Goal: Information Seeking & Learning: Learn about a topic

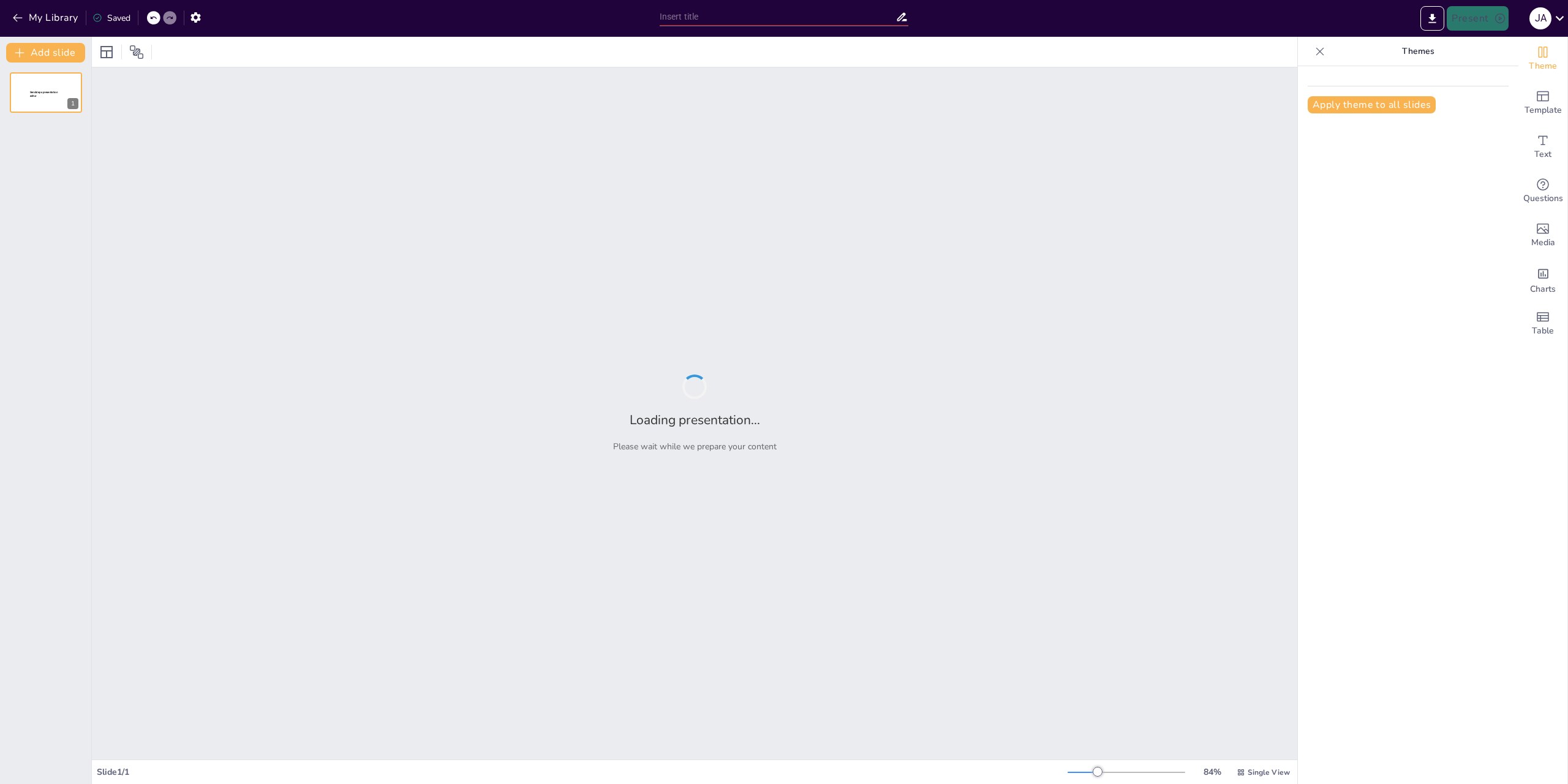
type input "Módulo 1 y 2 Mentalidad y [PERSON_NAME]"
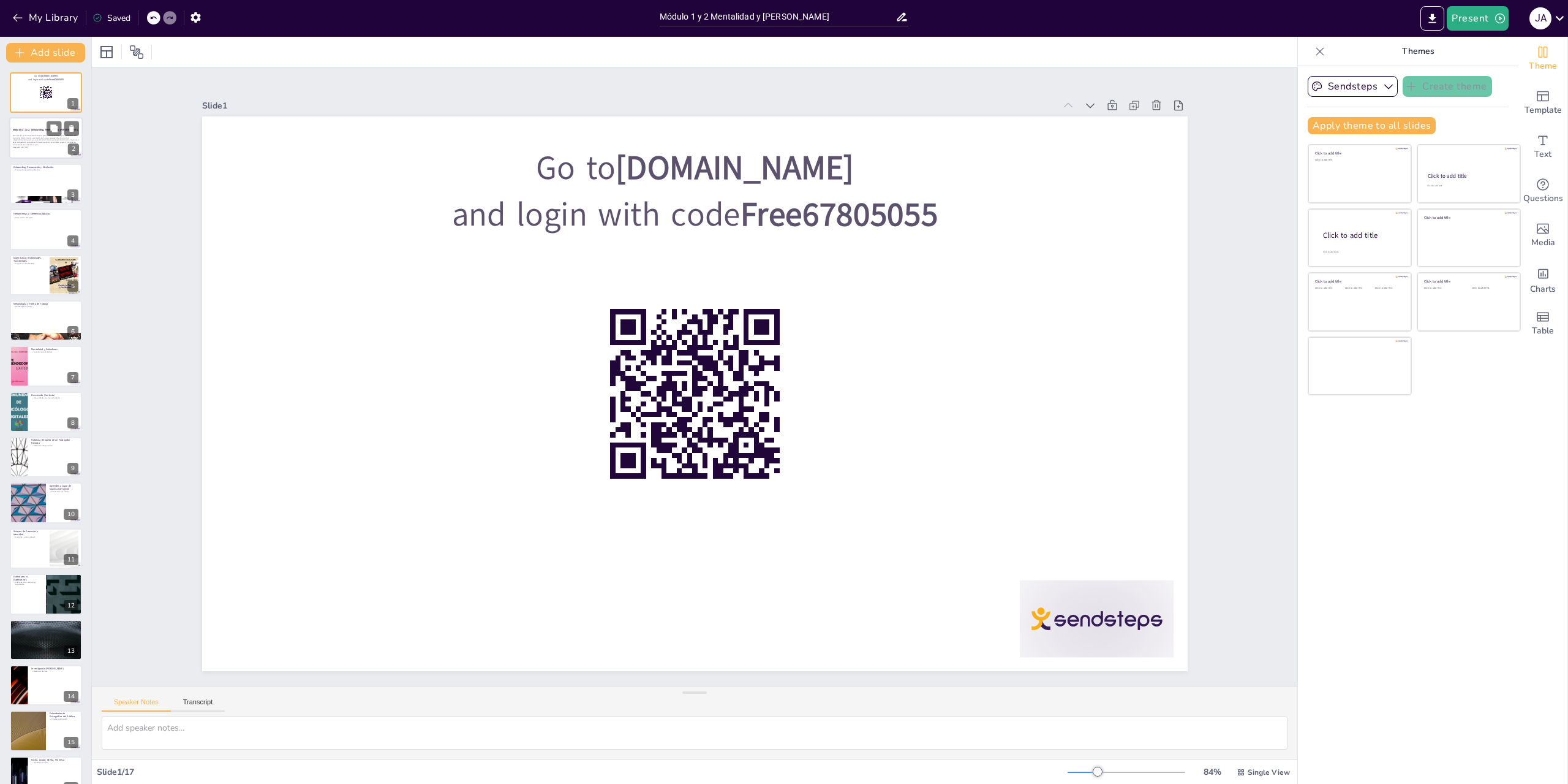
click at [35, 130] on strong "Módulo 0, 1 y 2: Onboarding, Mentalidad y [PERSON_NAME]" at bounding box center [45, 130] width 65 height 3
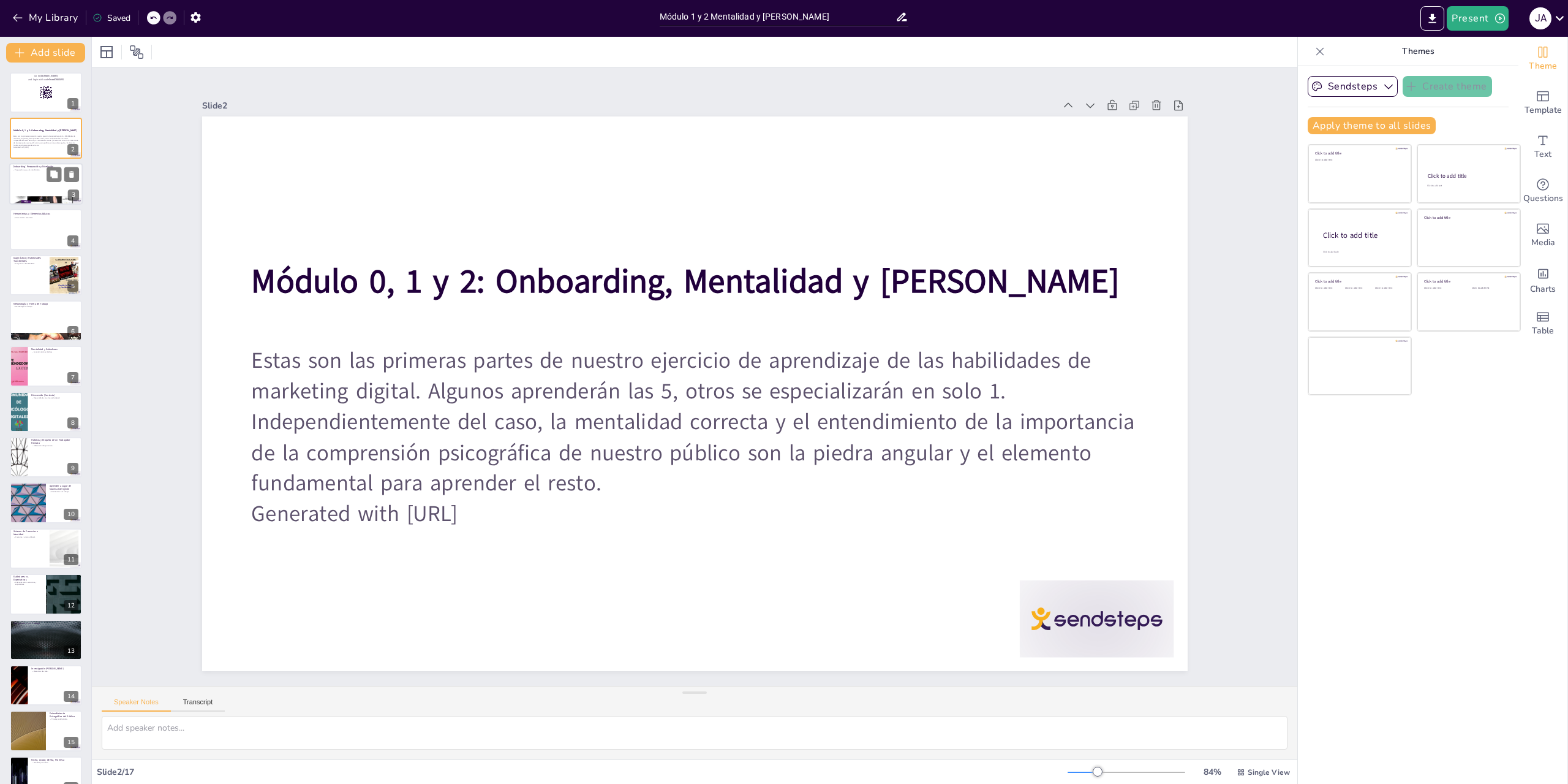
click at [31, 197] on div at bounding box center [46, 200] width 74 height 55
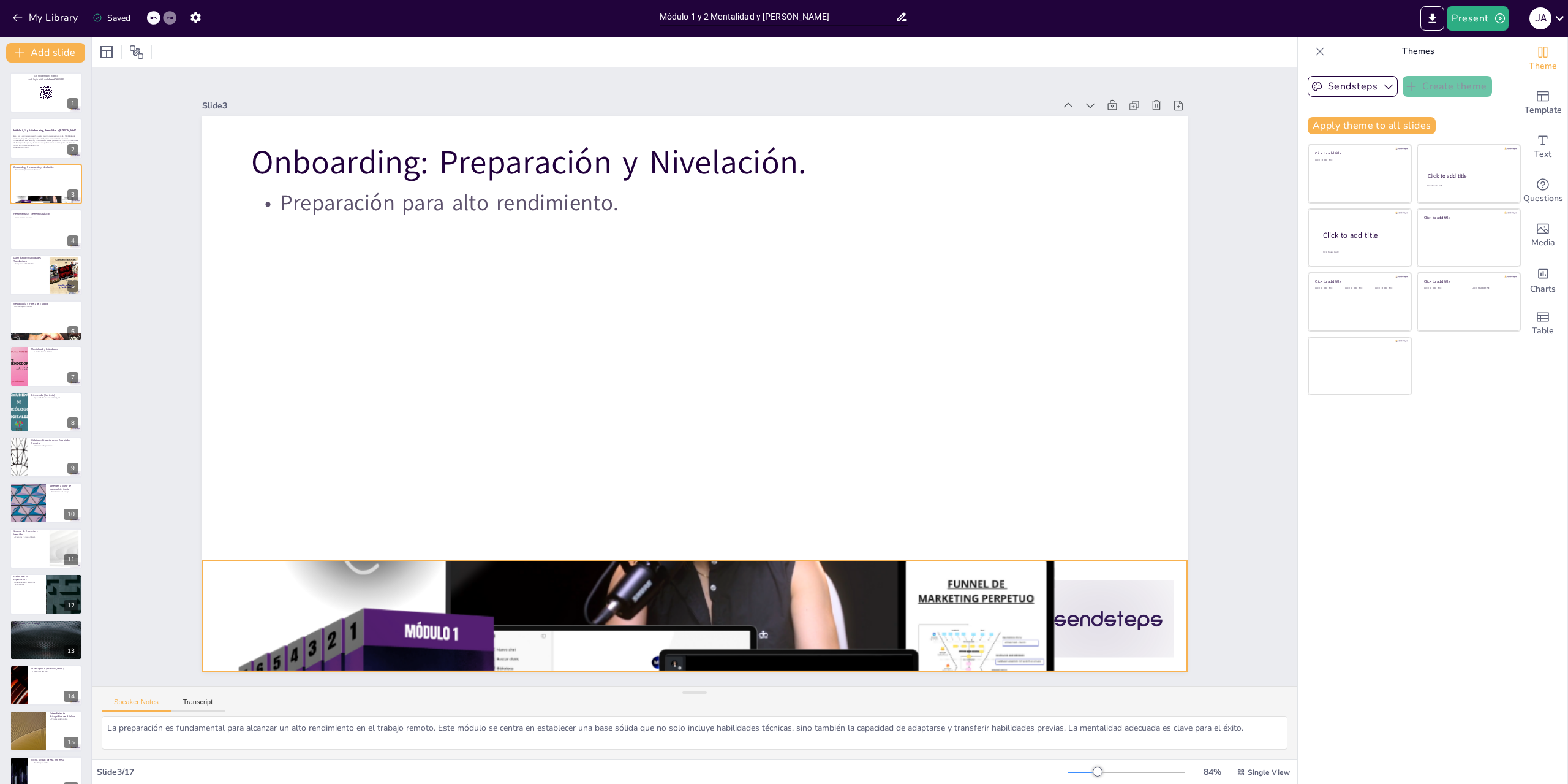
click at [603, 588] on div at bounding box center [517, 537] width 1202 height 1222
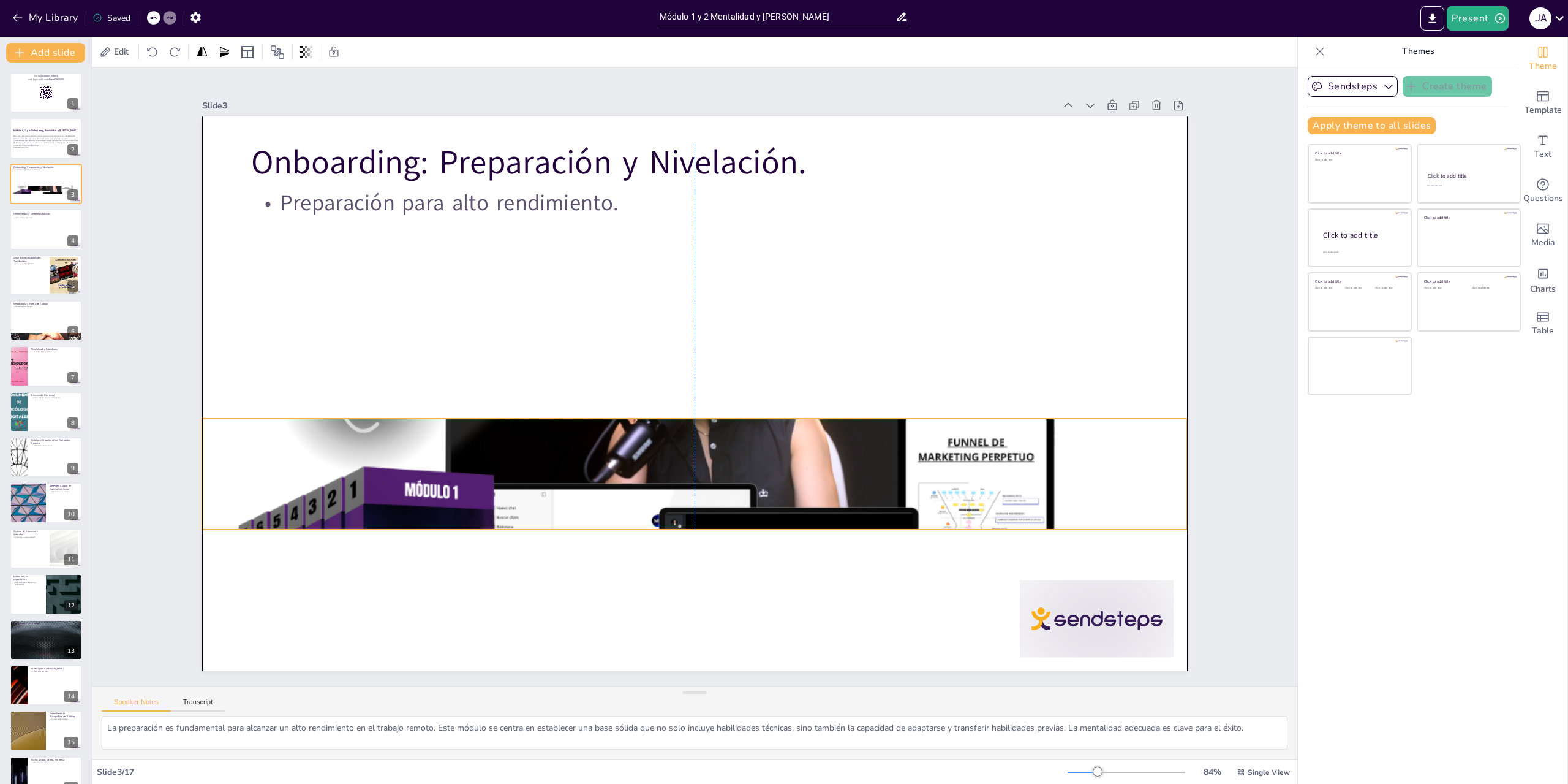
drag, startPoint x: 602, startPoint y: 600, endPoint x: 604, endPoint y: 458, distance: 142.0
click at [604, 458] on div at bounding box center [598, 367] width 829 height 1057
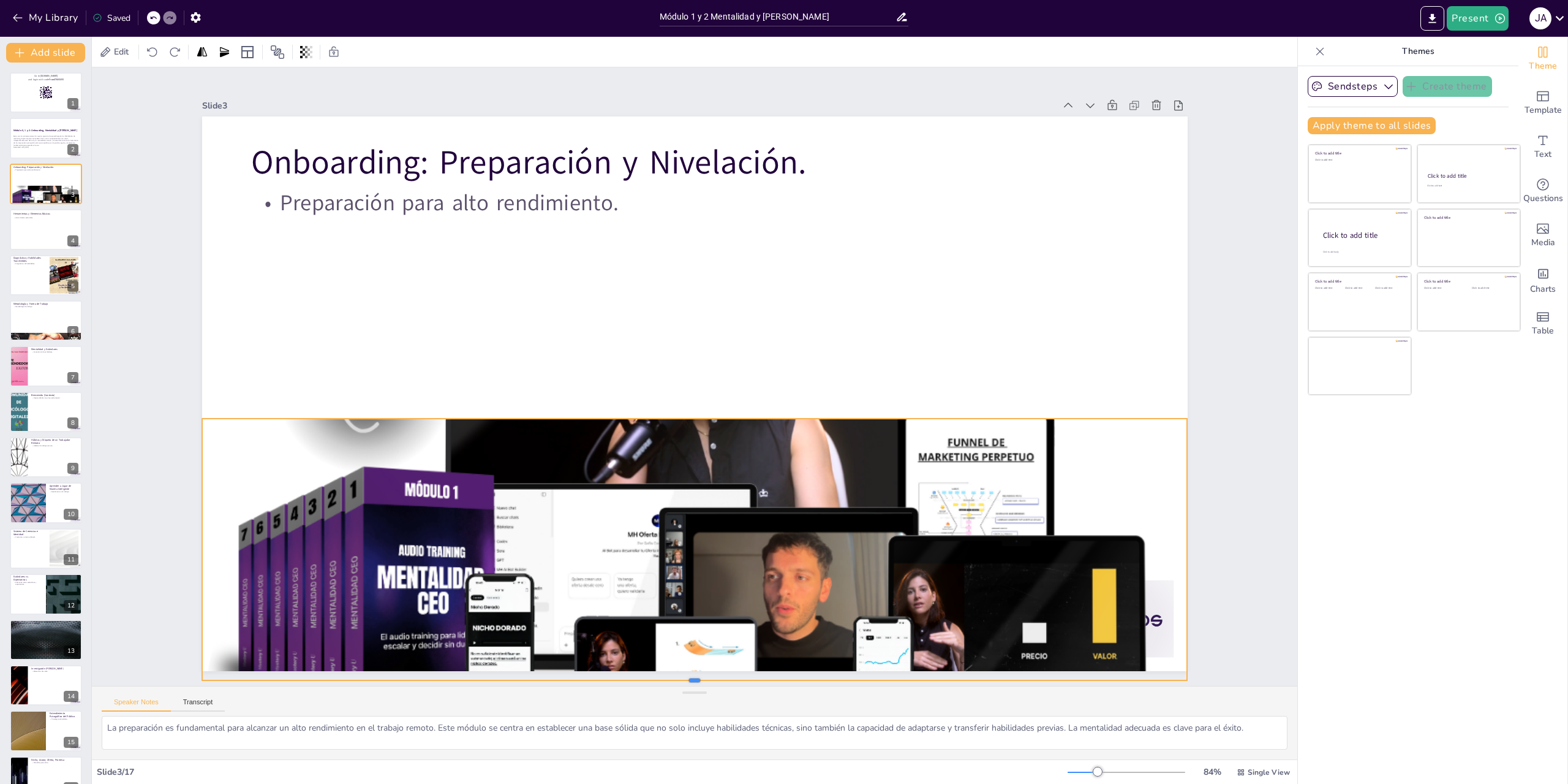
drag, startPoint x: 688, startPoint y: 526, endPoint x: 690, endPoint y: 684, distance: 158.0
click at [690, 684] on div "Slide 1 Go to [DOMAIN_NAME] and login with code Free67805055 Slide 2 Módulo 0, …" at bounding box center [694, 376] width 1056 height 1353
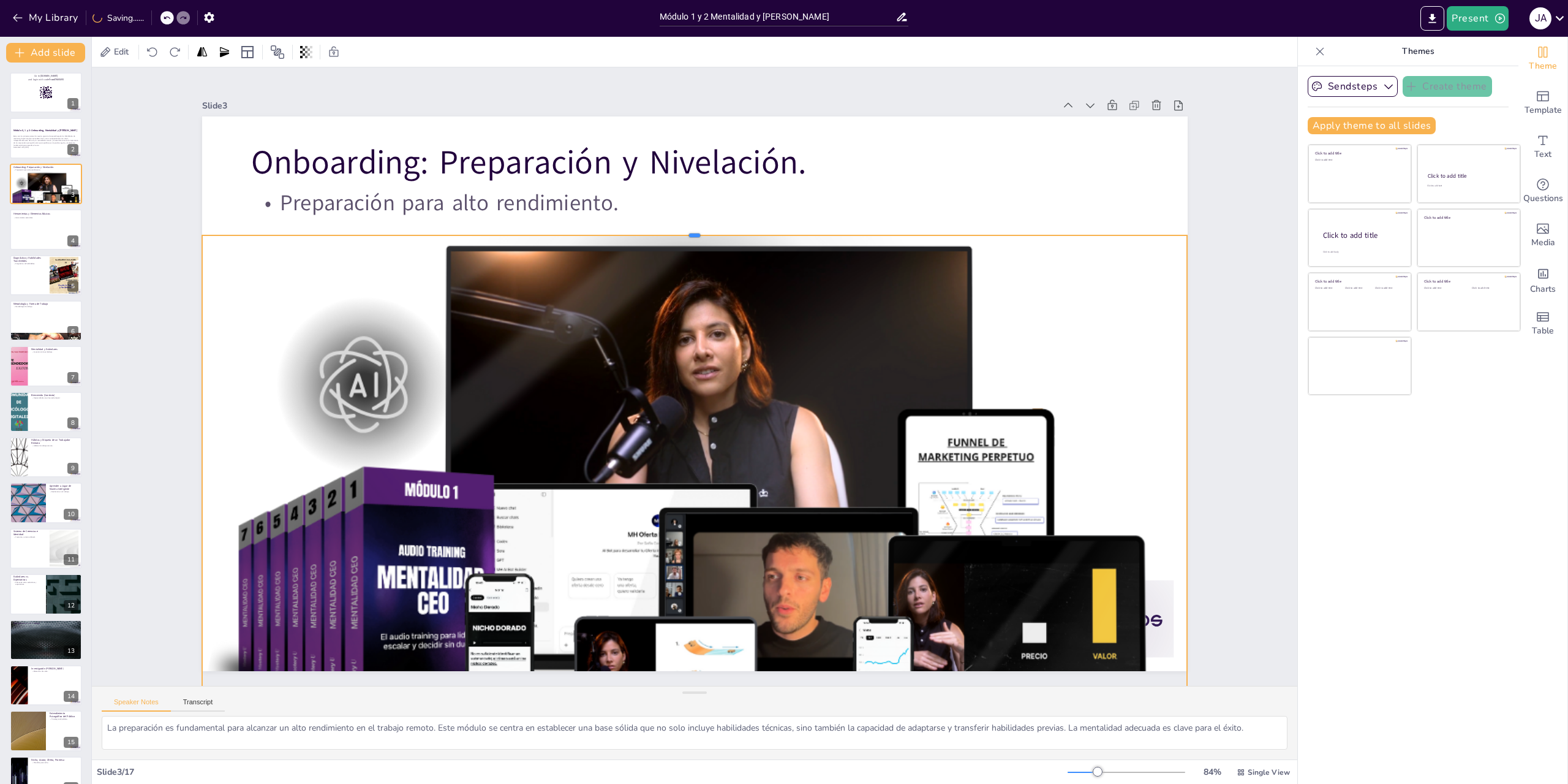
drag, startPoint x: 688, startPoint y: 410, endPoint x: 703, endPoint y: 228, distance: 182.6
click at [703, 228] on div at bounding box center [695, 230] width 986 height 10
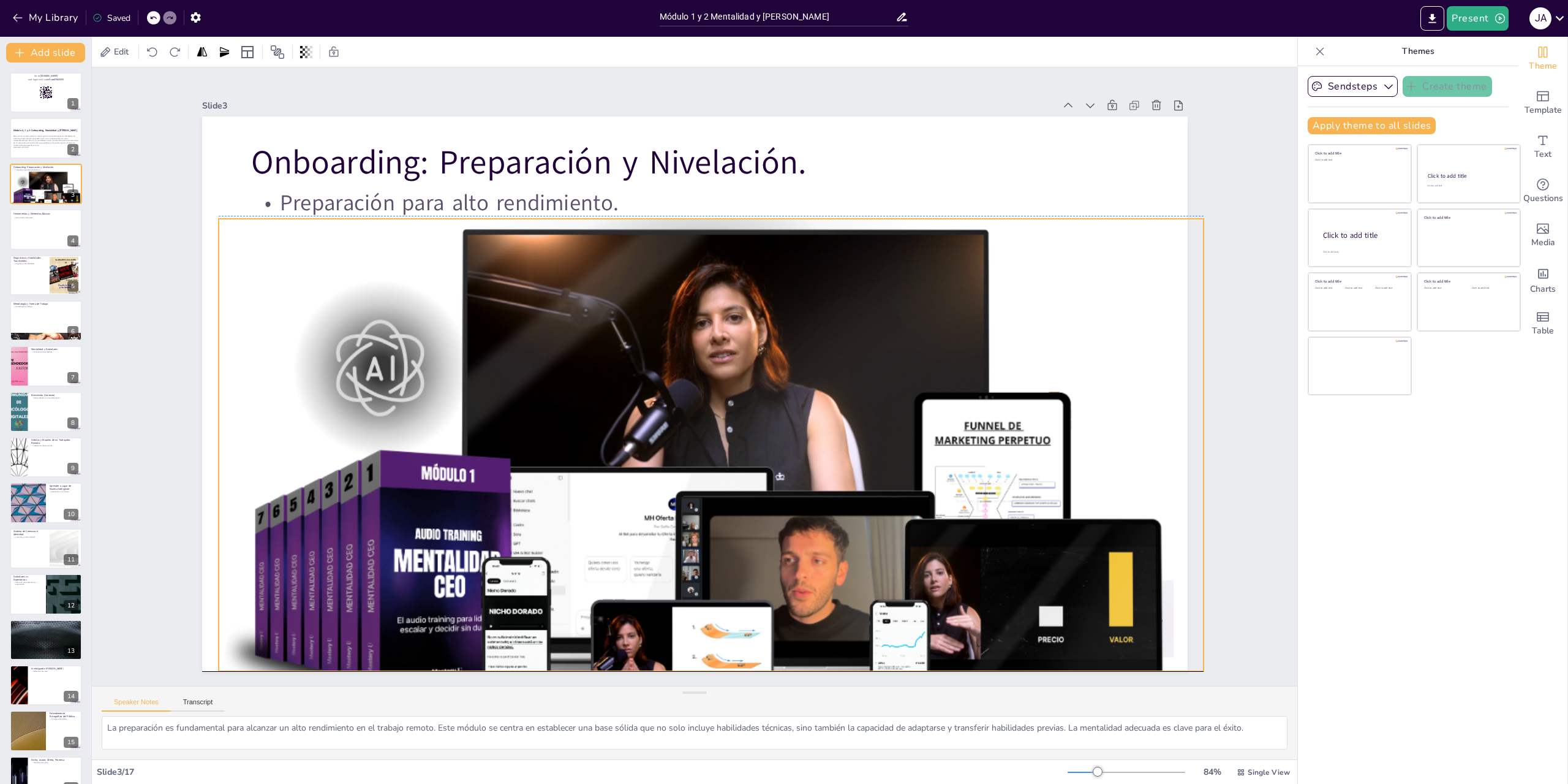
drag, startPoint x: 876, startPoint y: 329, endPoint x: 876, endPoint y: 319, distance: 10.0
click at [894, 312] on div at bounding box center [677, 457] width 1197 height 1068
click at [49, 230] on div at bounding box center [46, 229] width 74 height 42
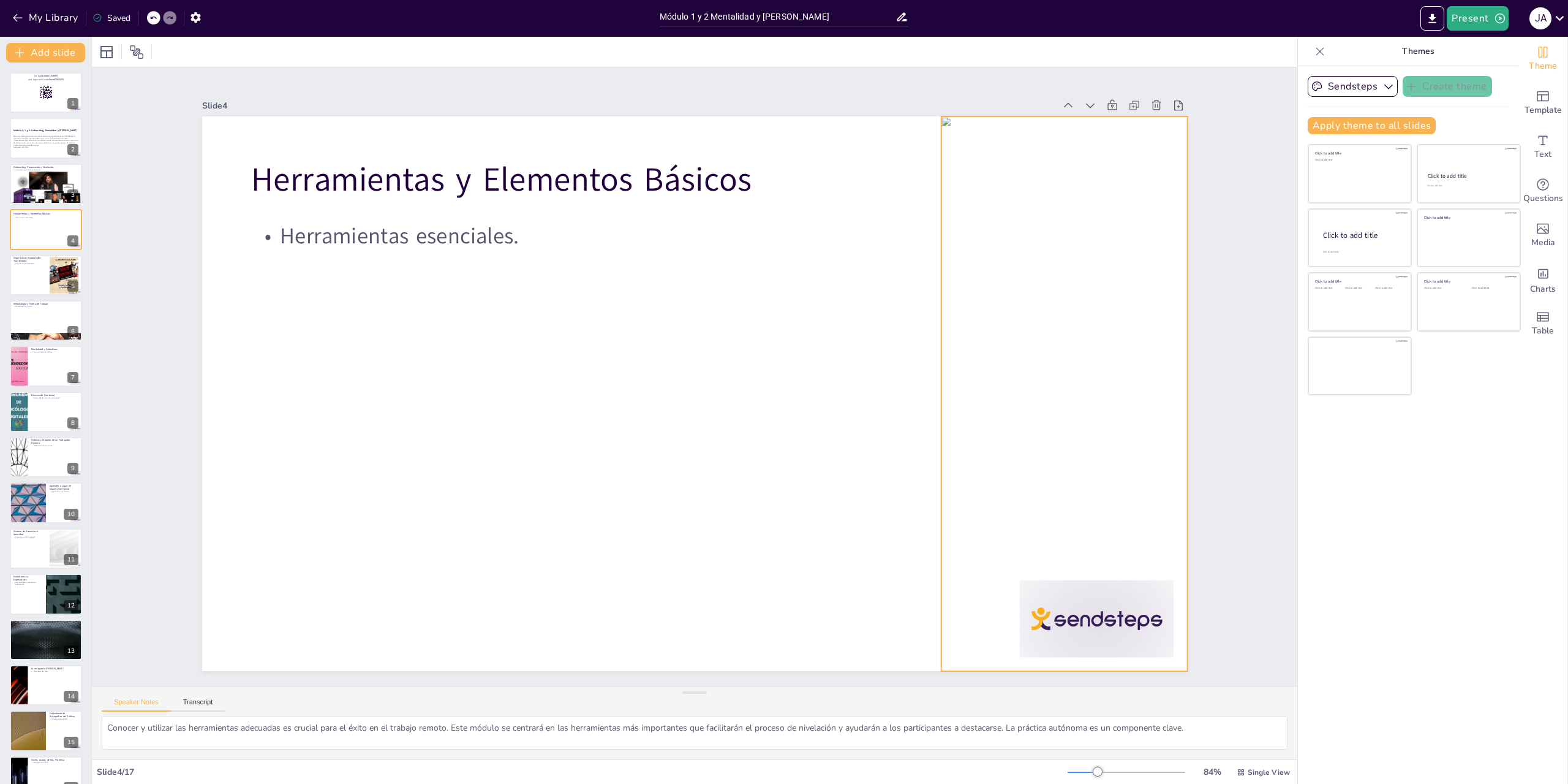
click at [1061, 483] on div at bounding box center [1064, 394] width 246 height 555
click at [1537, 248] on span "Media" at bounding box center [1543, 243] width 24 height 14
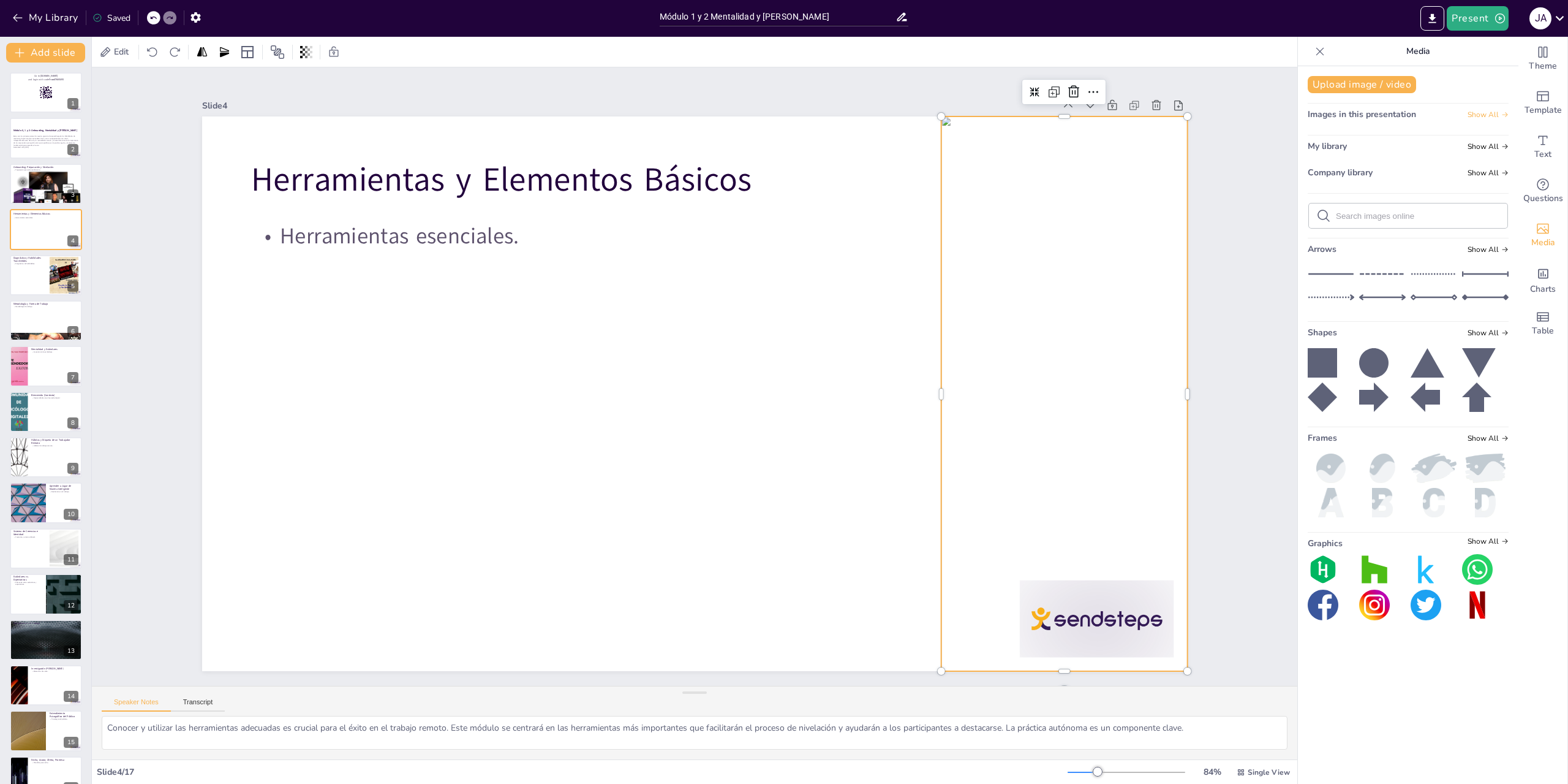
click at [1484, 111] on span "Show All" at bounding box center [1488, 115] width 41 height 9
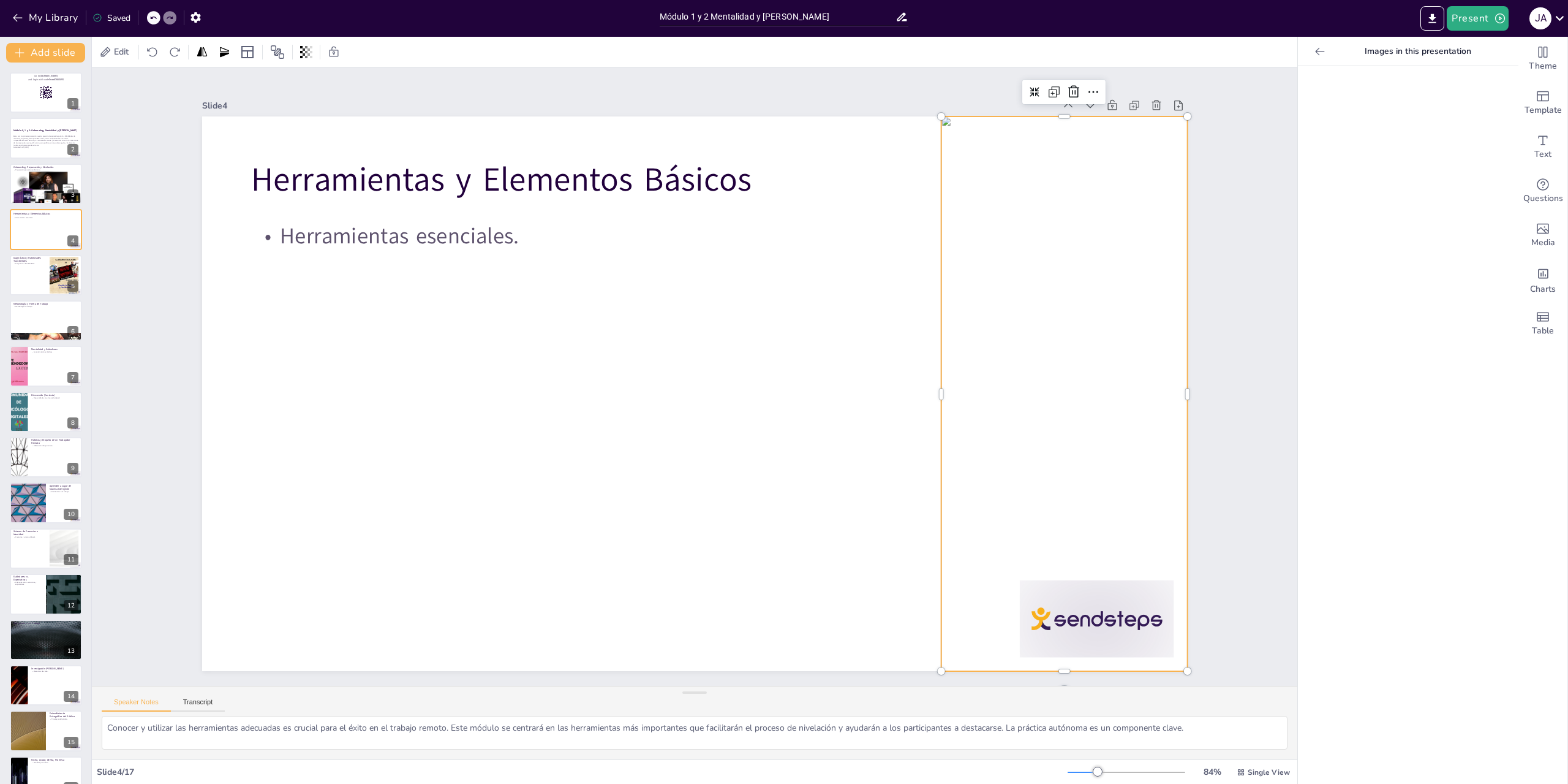
click at [1314, 46] on icon at bounding box center [1320, 52] width 12 height 12
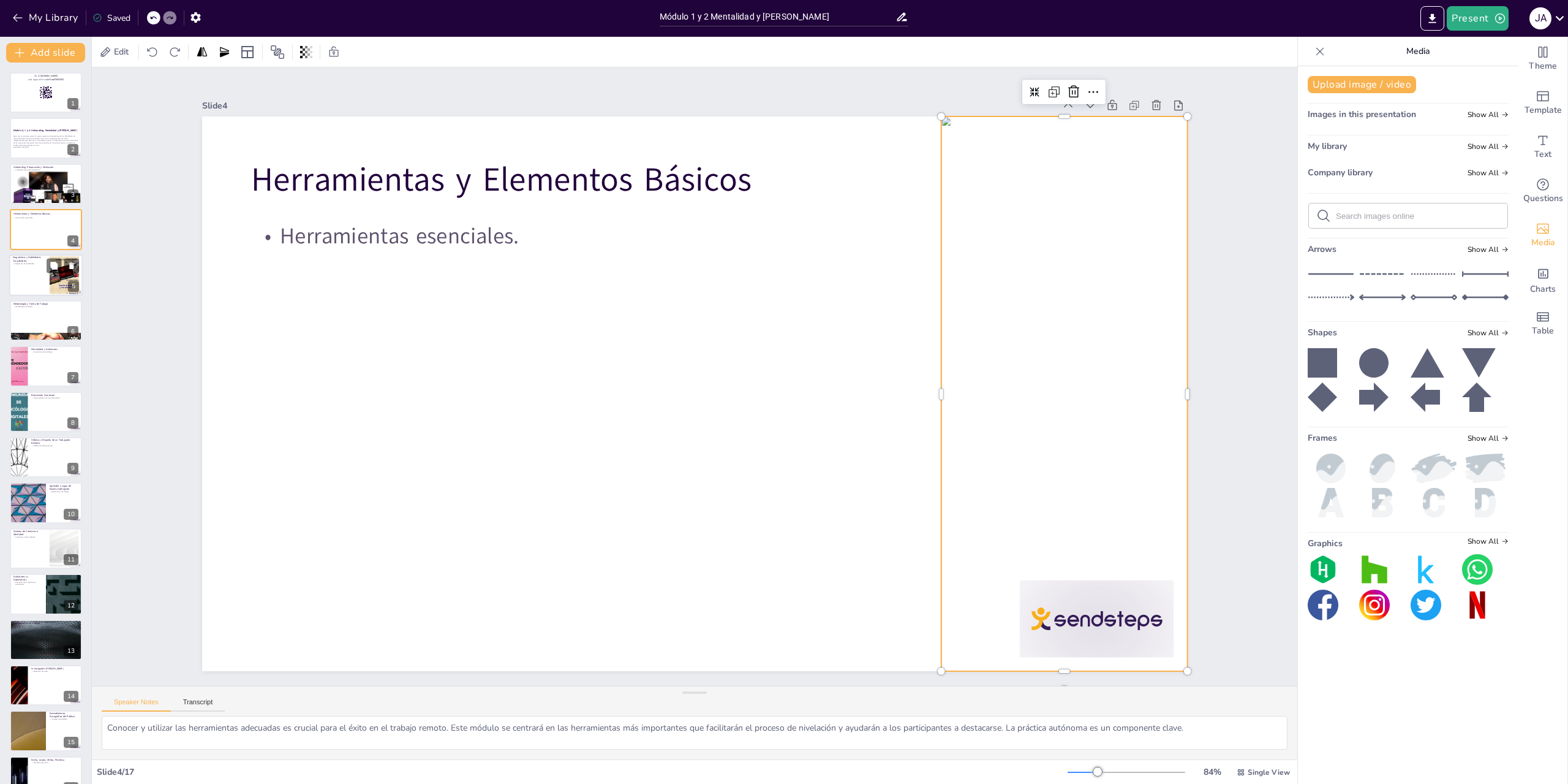
click at [29, 275] on div at bounding box center [46, 275] width 74 height 42
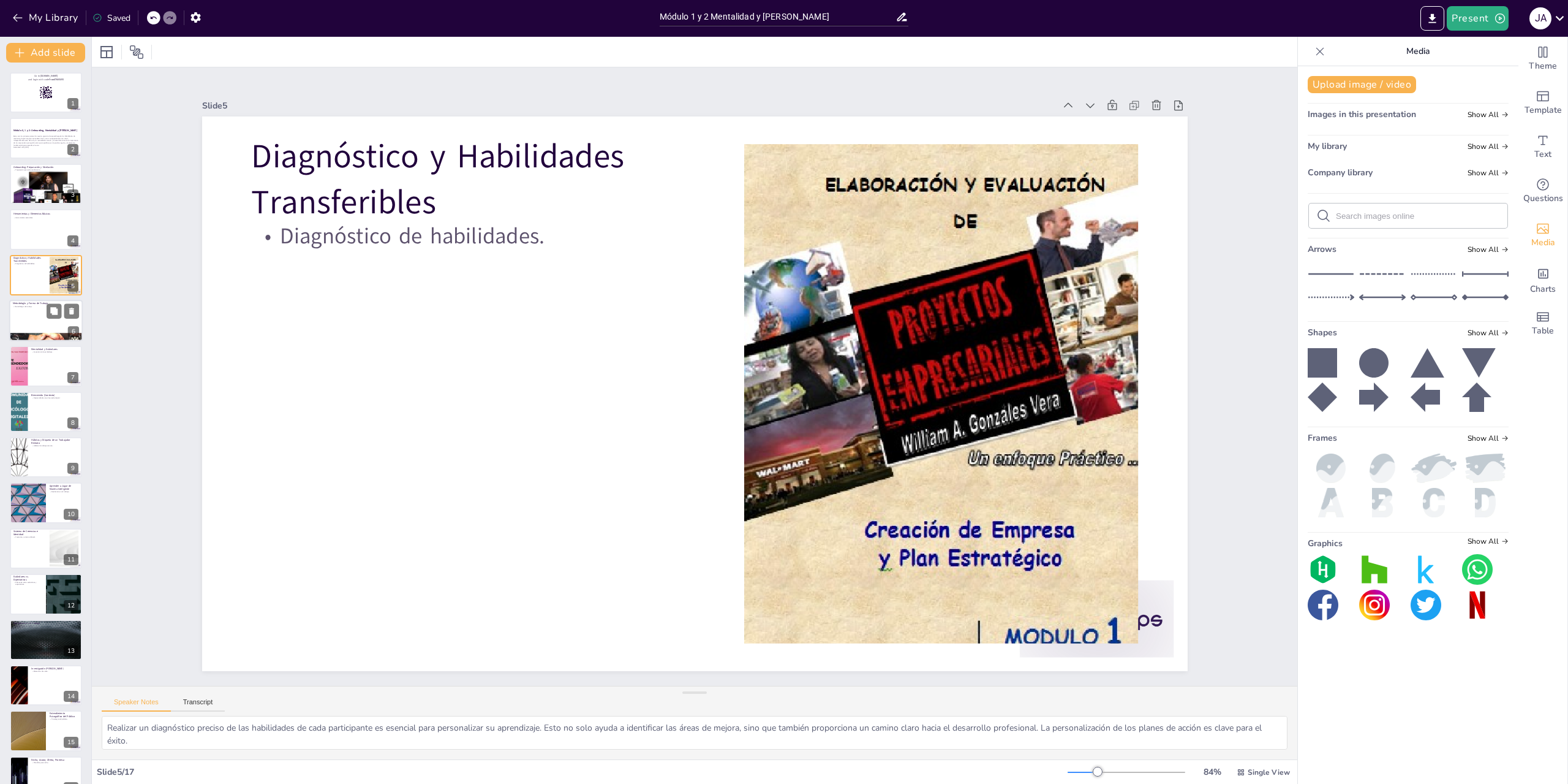
click at [27, 314] on div at bounding box center [46, 320] width 74 height 42
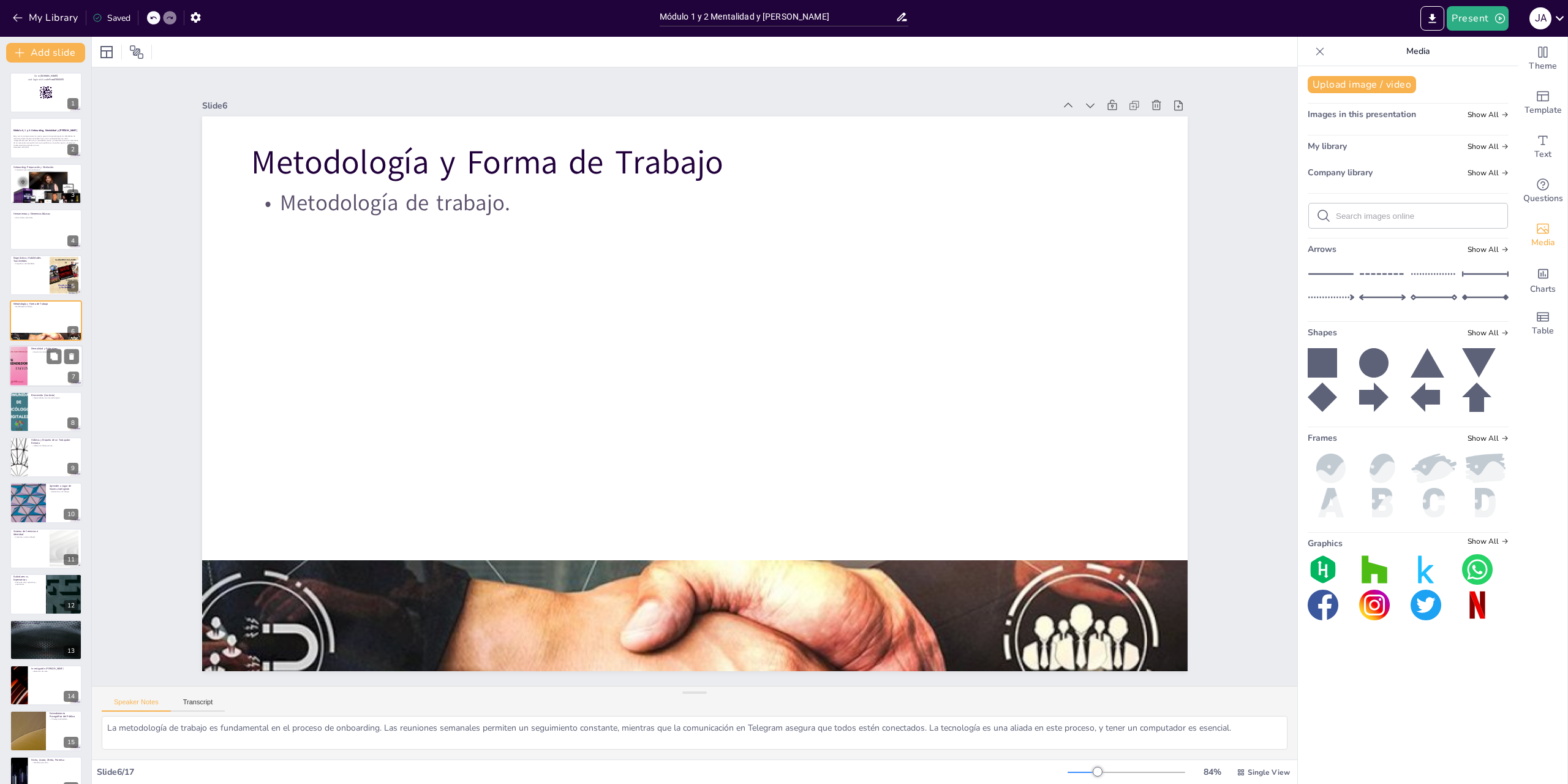
click at [44, 362] on div at bounding box center [46, 366] width 74 height 42
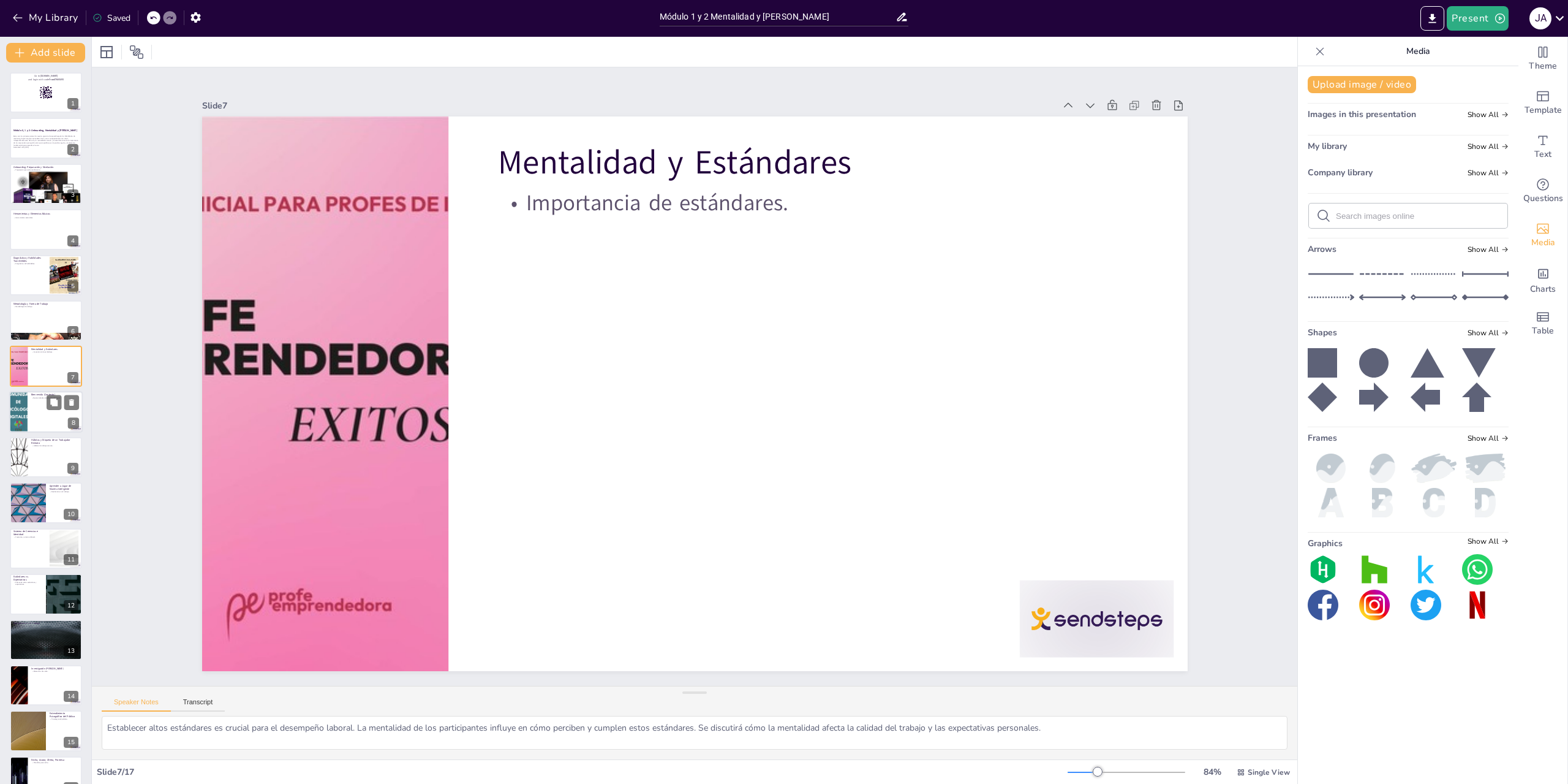
click at [44, 404] on div at bounding box center [46, 412] width 74 height 42
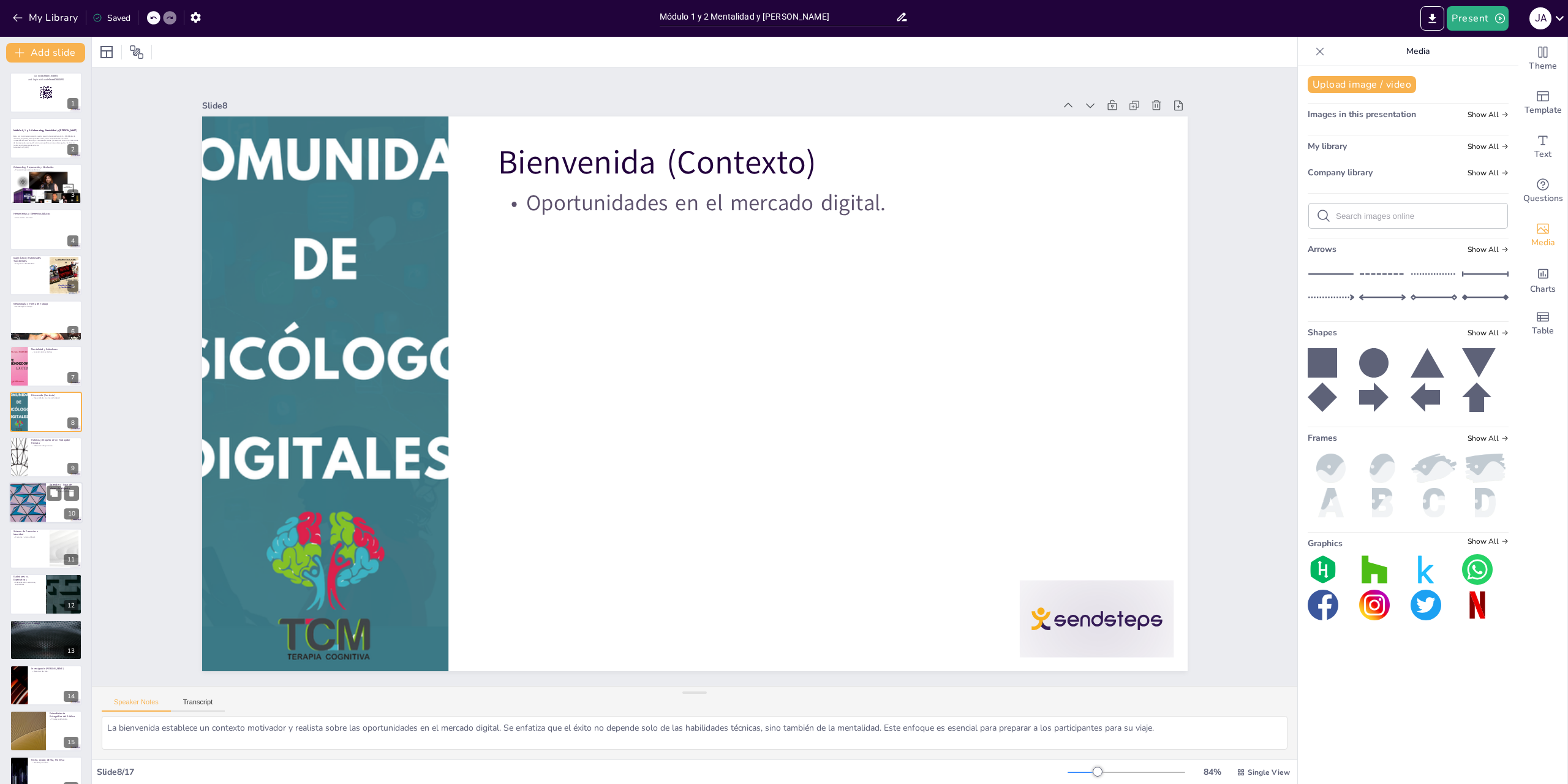
click at [40, 458] on div at bounding box center [46, 457] width 72 height 40
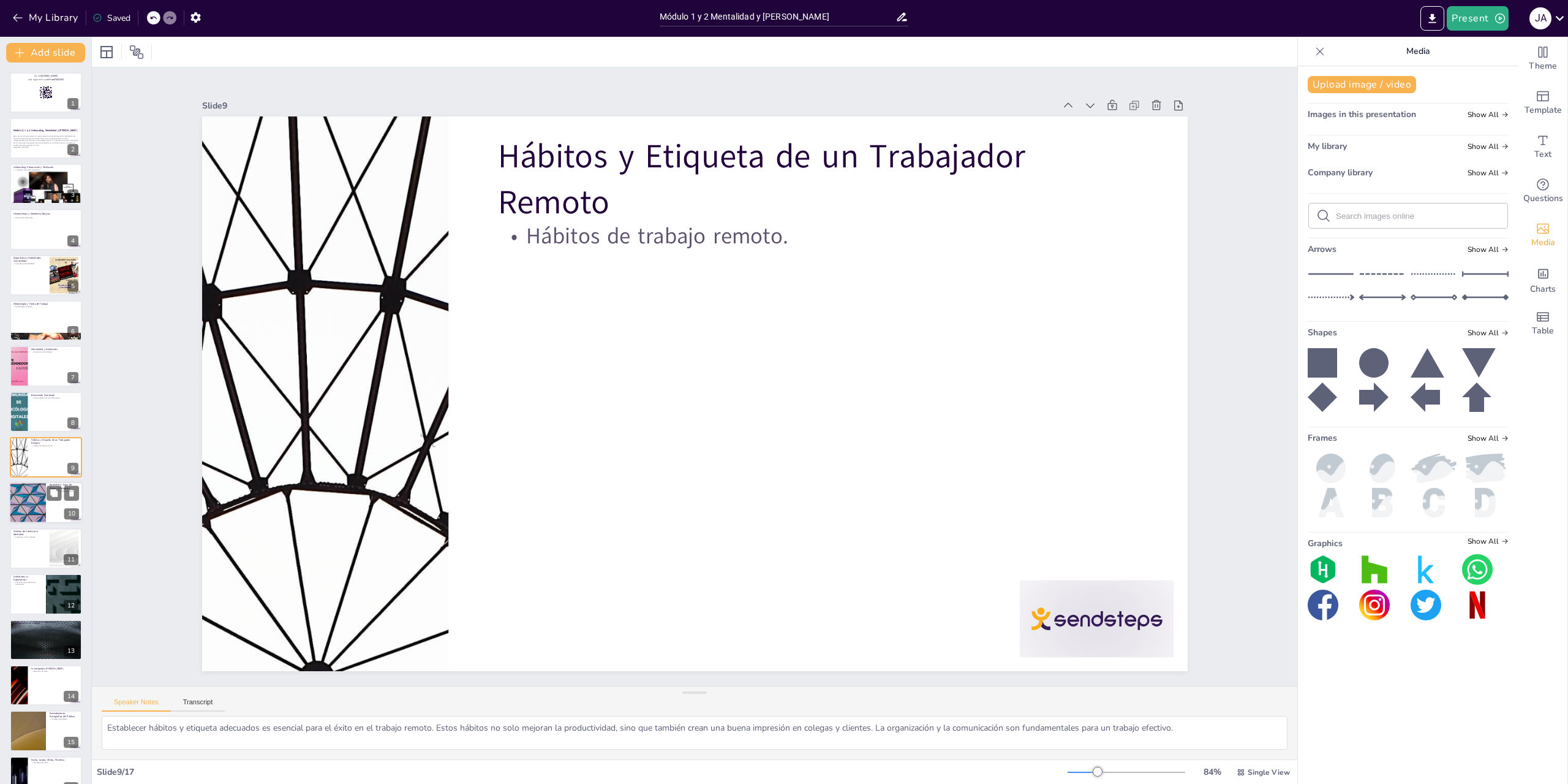
scroll to position [34, 0]
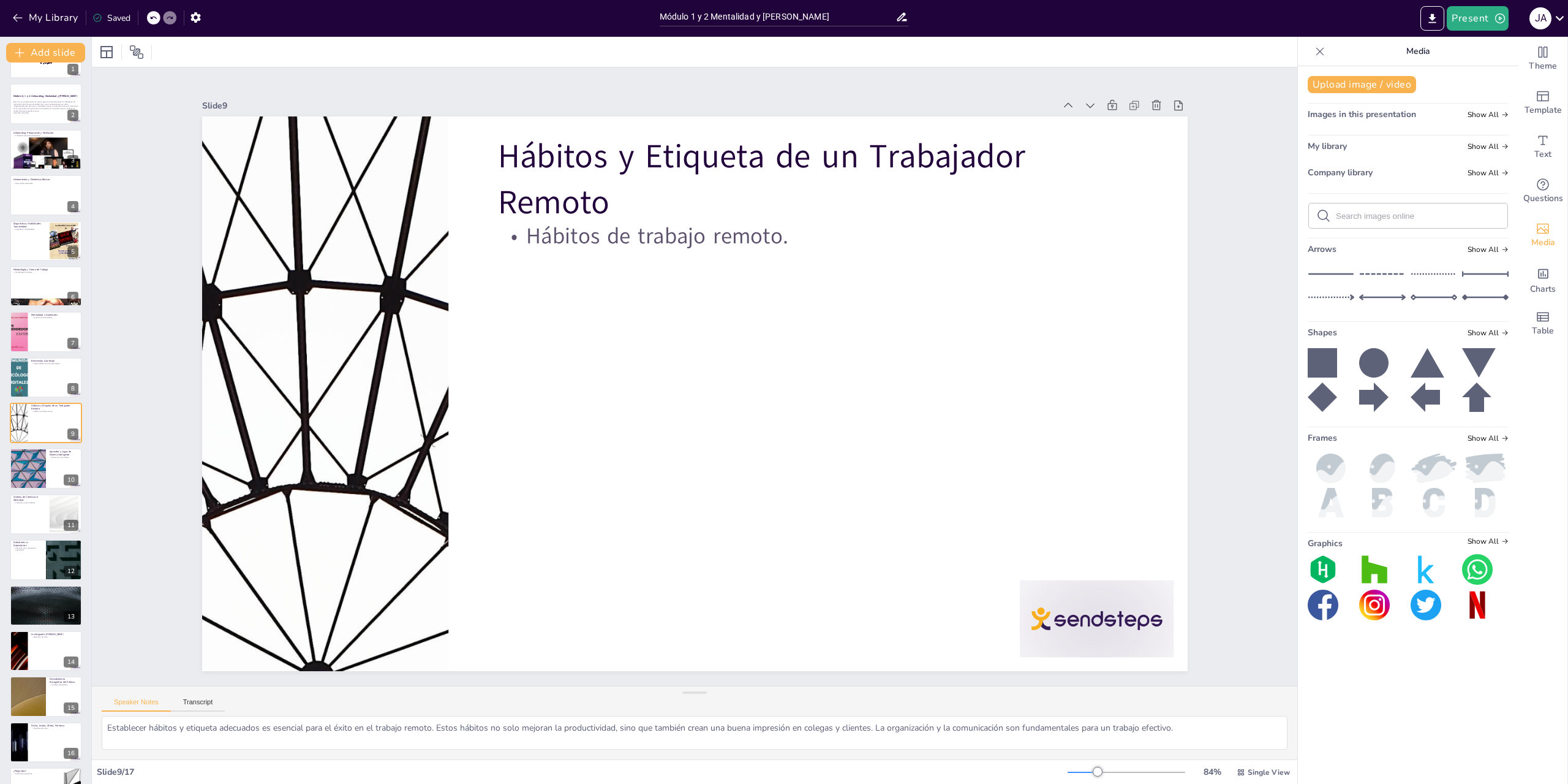
click at [37, 491] on div "Go to [DOMAIN_NAME] and login with code Free67805055 1 Módulo 0, 1 y 2: Onboard…" at bounding box center [46, 423] width 91 height 770
click at [31, 552] on div at bounding box center [46, 559] width 74 height 42
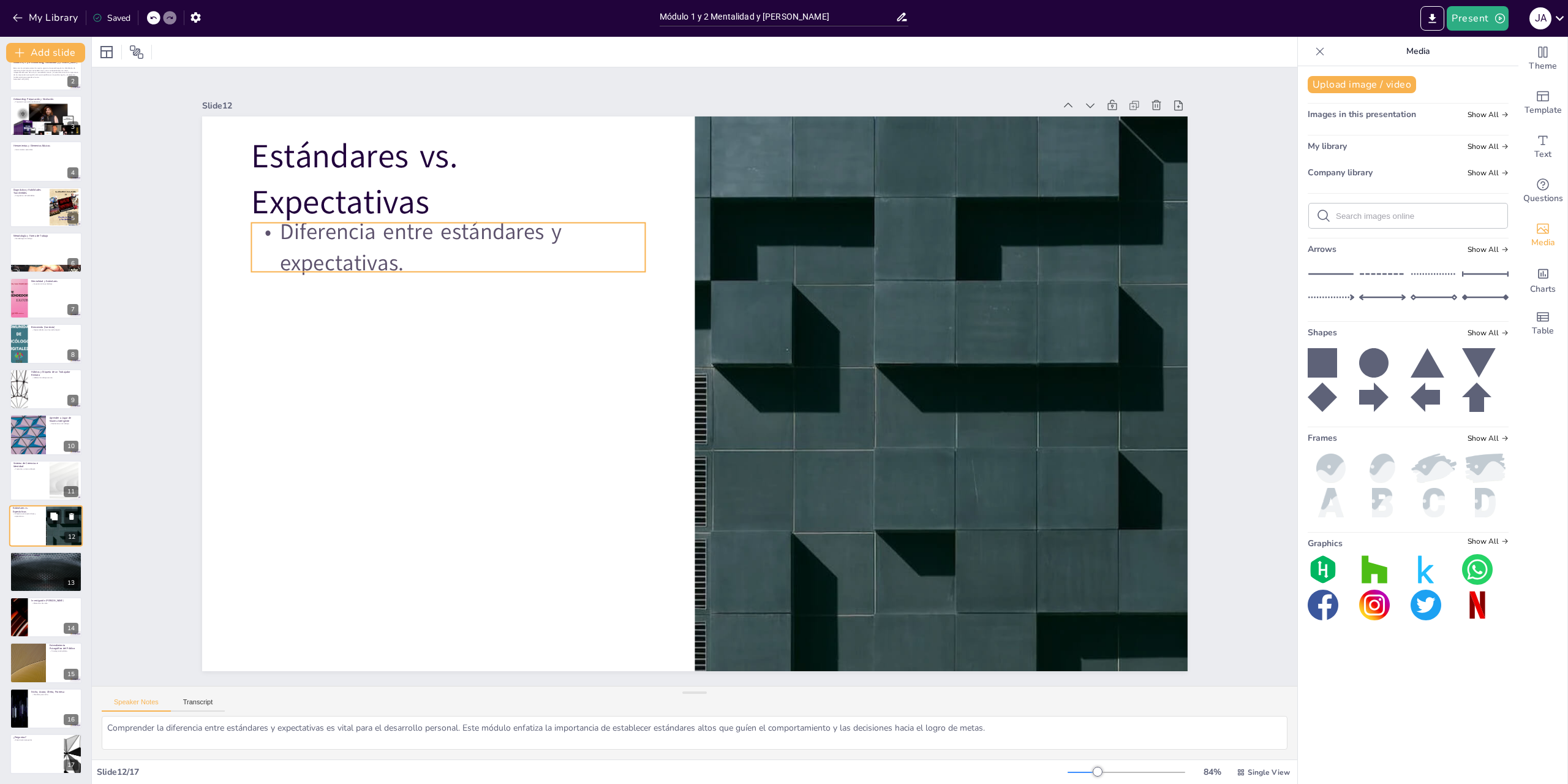
click at [37, 511] on p "Estándares vs. Expectativas" at bounding box center [27, 510] width 29 height 7
click at [31, 458] on div "Go to [DOMAIN_NAME] and login with code Free67805055 1 Módulo 0, 1 y 2: Onboard…" at bounding box center [46, 389] width 91 height 770
click at [34, 414] on div "Aprender a Jugar de Manera Inteligente Resiliencia en el trabajo. 10" at bounding box center [46, 435] width 74 height 42
type textarea "La resiliencia es clave en el mundo digital, donde los errores son inevitables.…"
